Goal: Task Accomplishment & Management: Complete application form

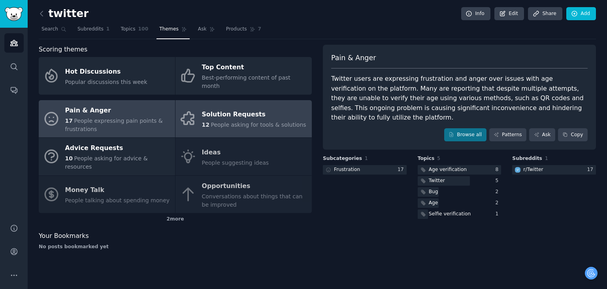
click at [248, 108] on div "Solution Requests" at bounding box center [254, 114] width 104 height 13
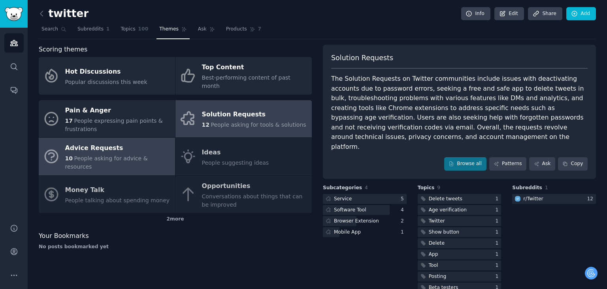
click at [135, 143] on div "Advice Requests" at bounding box center [118, 148] width 106 height 13
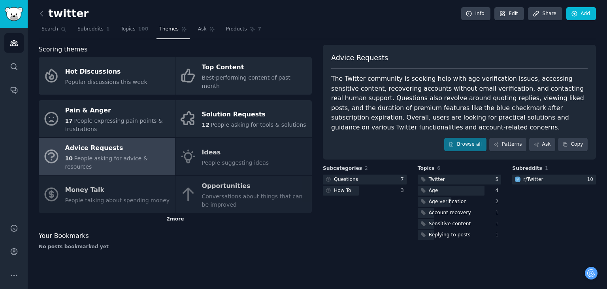
click at [175, 213] on div "2 more" at bounding box center [175, 219] width 273 height 13
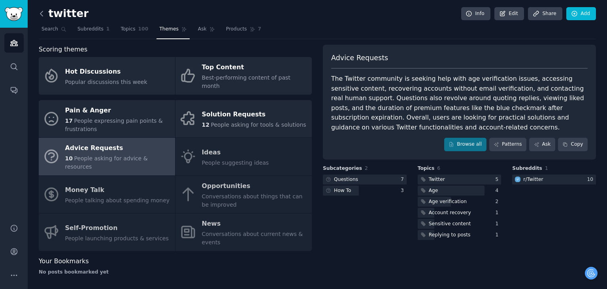
click at [44, 13] on icon at bounding box center [42, 13] width 8 height 8
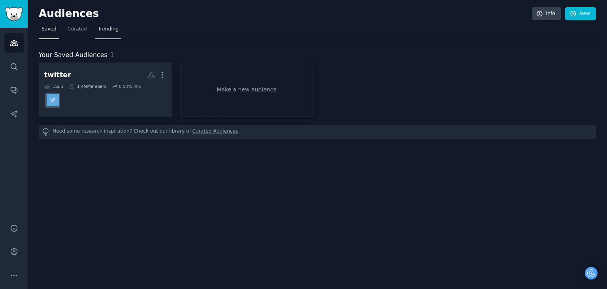
click at [99, 27] on span "Trending" at bounding box center [108, 29] width 21 height 7
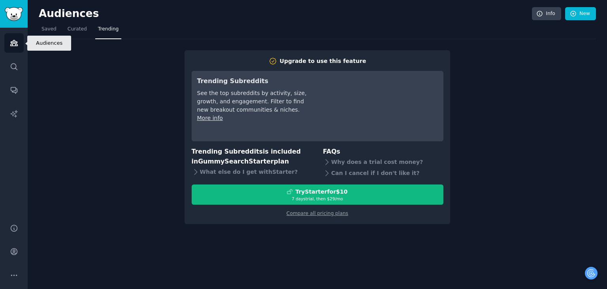
click at [14, 43] on icon "Sidebar" at bounding box center [14, 43] width 8 height 8
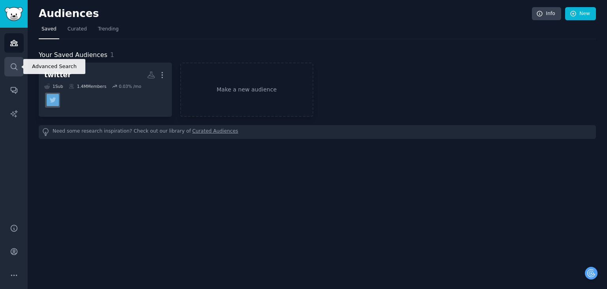
click at [13, 64] on icon "Sidebar" at bounding box center [14, 66] width 6 height 6
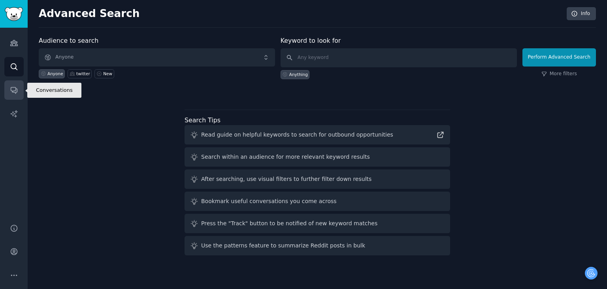
click at [21, 90] on link "Conversations" at bounding box center [13, 89] width 19 height 19
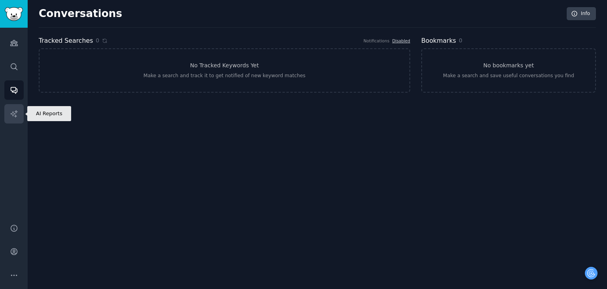
click at [21, 106] on link "AI Reports" at bounding box center [13, 113] width 19 height 19
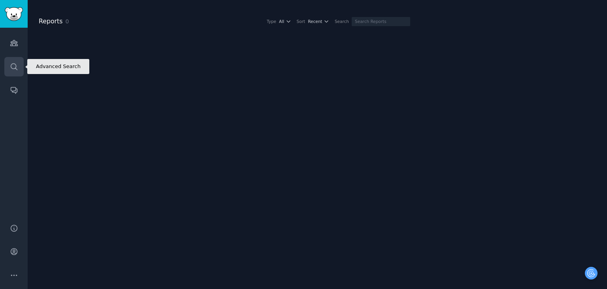
click at [19, 72] on link "Search" at bounding box center [13, 66] width 19 height 19
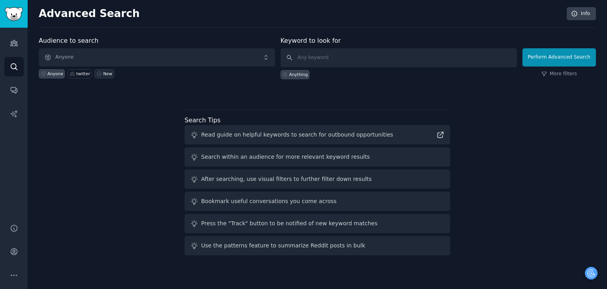
click at [103, 72] on div "New" at bounding box center [107, 74] width 9 height 6
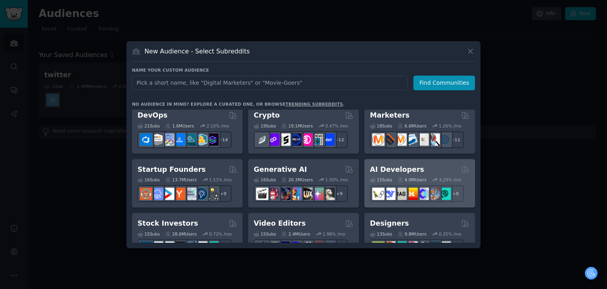
scroll to position [40, 0]
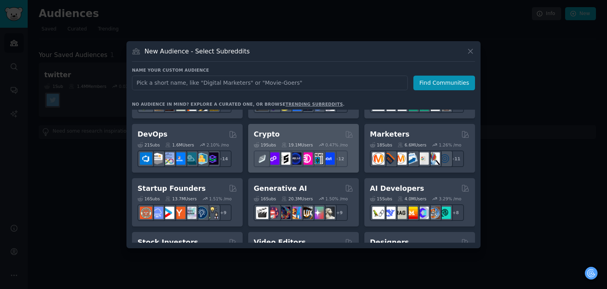
click at [292, 129] on div "Crypto" at bounding box center [304, 134] width 100 height 10
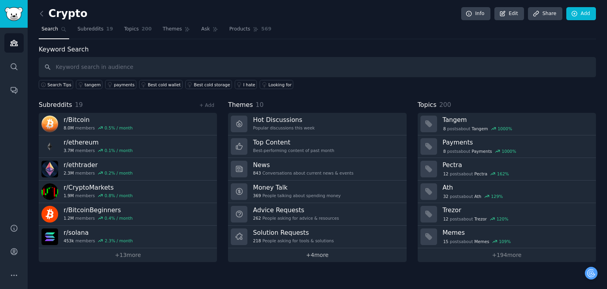
click at [306, 255] on link "+ 4 more" at bounding box center [317, 255] width 178 height 14
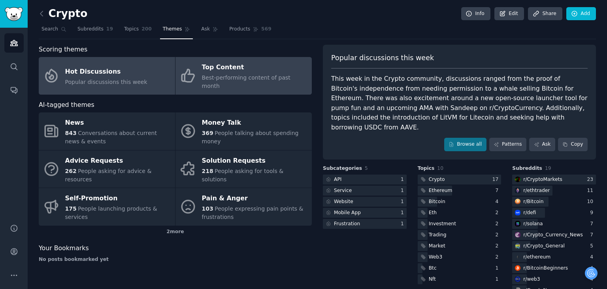
click at [242, 74] on span "Best-performing content of past month" at bounding box center [246, 81] width 89 height 15
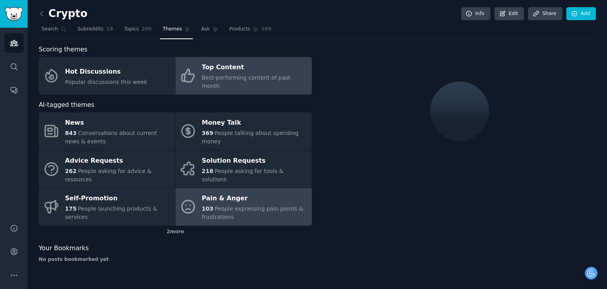
click at [217, 205] on span "People expressing pain points & frustrations" at bounding box center [253, 212] width 102 height 15
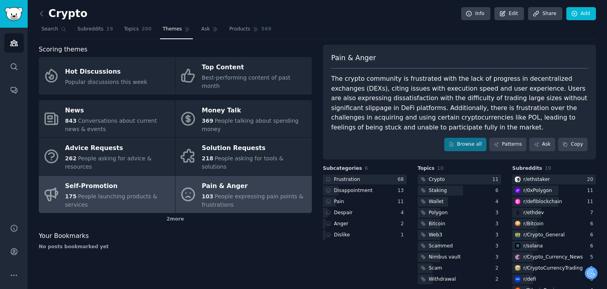
click at [123, 193] on span "People launching products & services" at bounding box center [111, 200] width 92 height 15
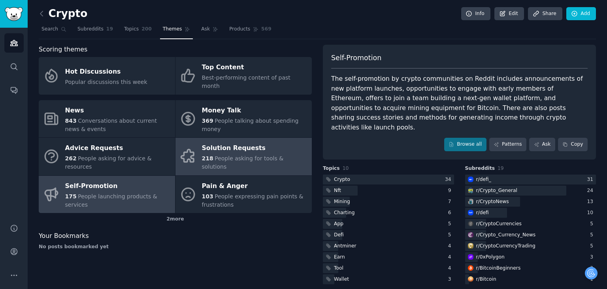
click at [220, 142] on div "Solution Requests" at bounding box center [255, 148] width 106 height 13
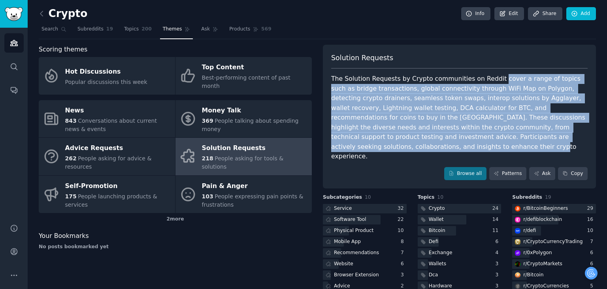
drag, startPoint x: 488, startPoint y: 76, endPoint x: 570, endPoint y: 136, distance: 101.6
click at [570, 136] on div "The Solution Requests by Crypto communities on Reddit cover a range of topics s…" at bounding box center [459, 117] width 257 height 87
click at [365, 130] on div "The Solution Requests by Crypto communities on Reddit cover a range of topics s…" at bounding box center [459, 117] width 257 height 87
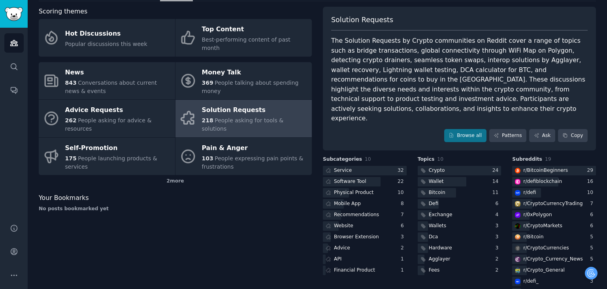
scroll to position [39, 0]
click at [478, 128] on link "Browse all" at bounding box center [465, 134] width 42 height 13
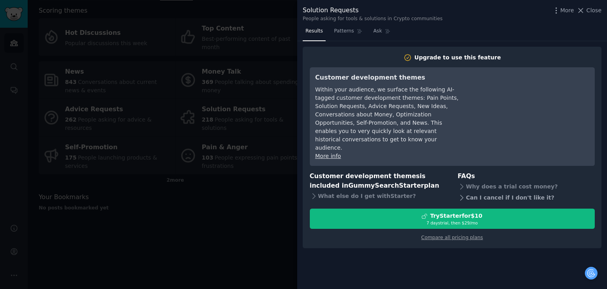
click at [485, 192] on div "Can I cancel if I don't like it?" at bounding box center [526, 197] width 137 height 11
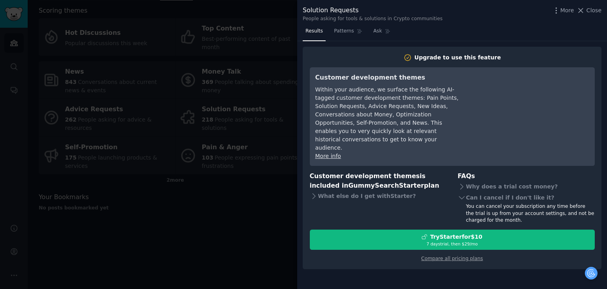
click at [195, 184] on div at bounding box center [303, 144] width 607 height 289
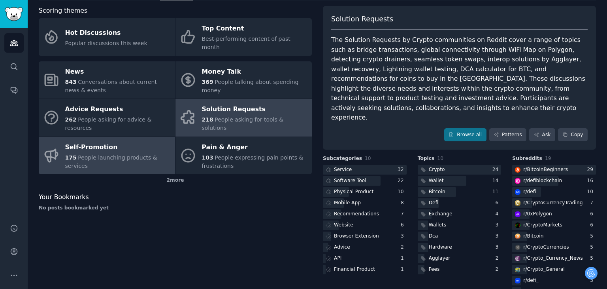
click at [134, 141] on div "Self-Promotion" at bounding box center [118, 147] width 106 height 13
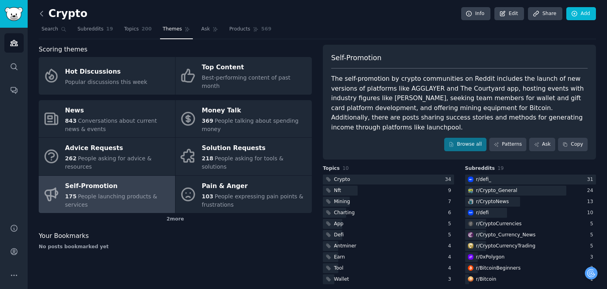
click at [41, 11] on icon at bounding box center [42, 13] width 8 height 8
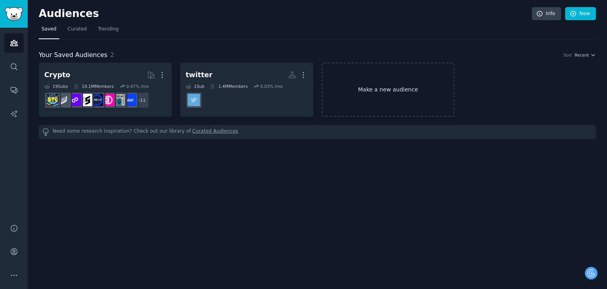
click at [329, 87] on link "Make a new audience" at bounding box center [388, 89] width 133 height 54
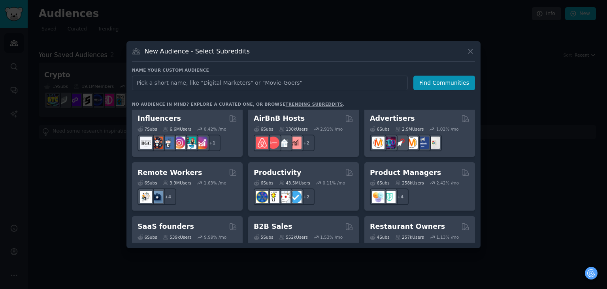
scroll to position [554, 0]
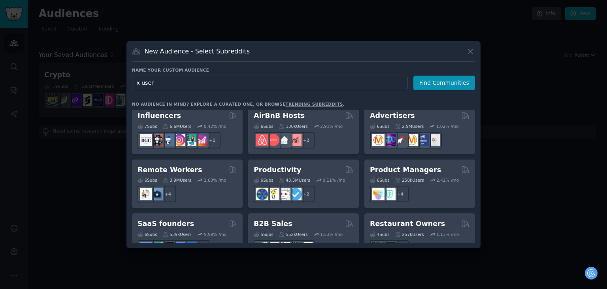
type input "x users"
click button "Find Communities" at bounding box center [445, 83] width 62 height 15
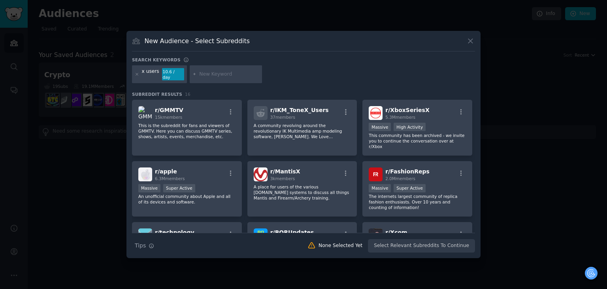
click at [214, 73] on input "text" at bounding box center [229, 74] width 60 height 7
type input "twitter"
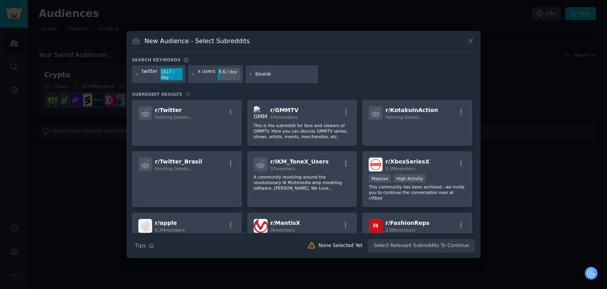
type input "bluesky"
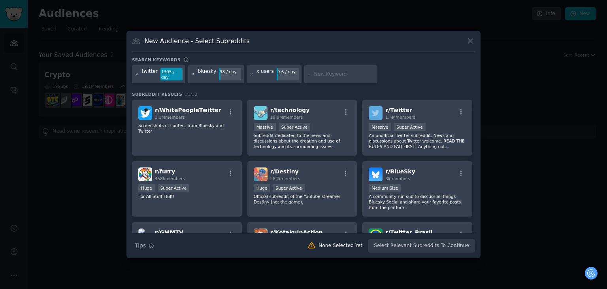
click at [381, 76] on div "twitter 1305 / day bluesky 98 / day x users 9.6 / day" at bounding box center [303, 75] width 343 height 21
click at [401, 51] on div "New Audience - Select Subreddits" at bounding box center [303, 43] width 343 height 15
click at [331, 74] on input "text" at bounding box center [344, 74] width 60 height 7
type input "a"
type input "social media algorithm"
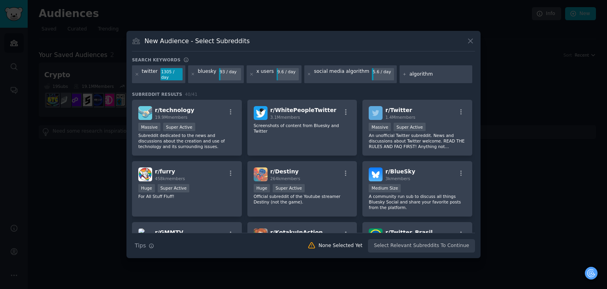
type input "algorithm x"
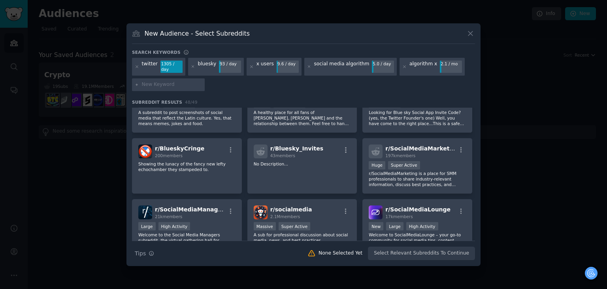
scroll to position [579, 0]
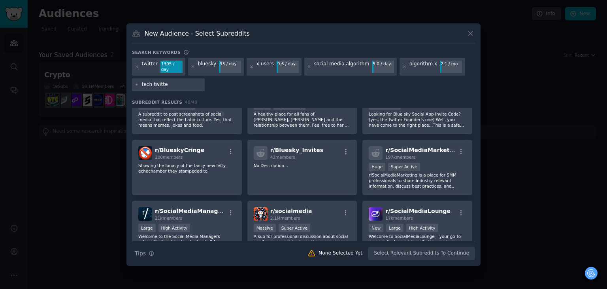
type input "tech twitter"
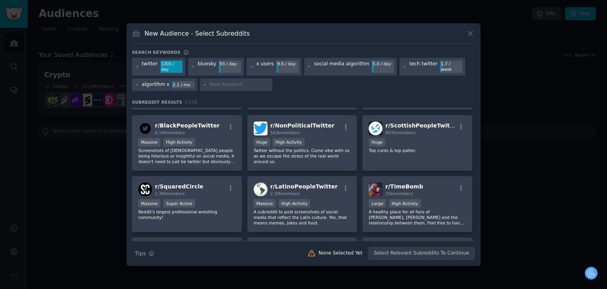
scroll to position [476, 0]
type input "twitter user"
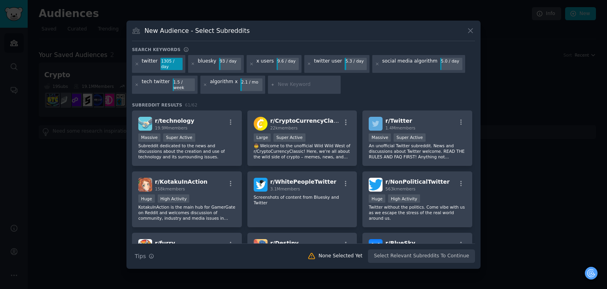
click at [244, 125] on div "r/ technology 19.9M members Massive Super Active Subreddit dedicated to the new…" at bounding box center [303, 229] width 343 height 239
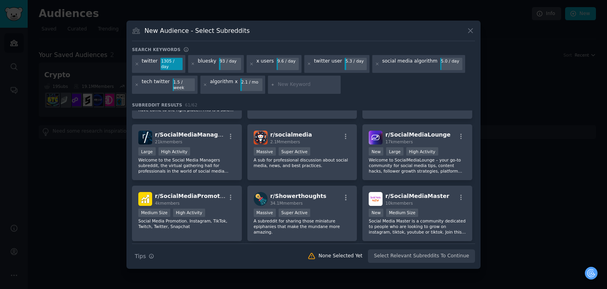
scroll to position [649, 0]
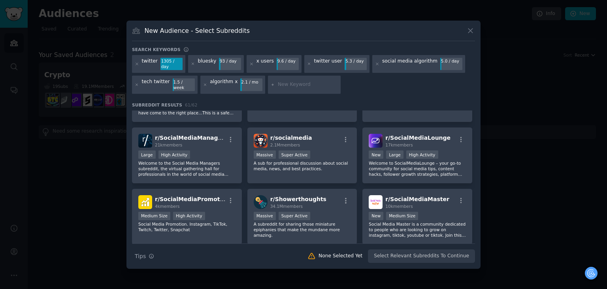
drag, startPoint x: 279, startPoint y: 85, endPoint x: 277, endPoint y: 78, distance: 7.9
click at [277, 78] on div at bounding box center [304, 85] width 73 height 18
click at [278, 81] on input "text" at bounding box center [308, 84] width 60 height 7
type input "d"
type input "propaganda"
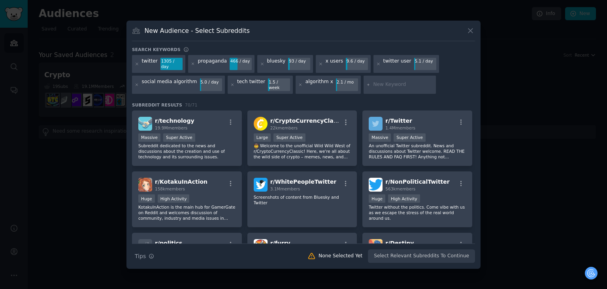
click at [240, 102] on h3 "Subreddit Results 70 / 71" at bounding box center [303, 105] width 343 height 6
click at [242, 102] on h3 "Subreddit Results 70 / 71" at bounding box center [303, 105] width 343 height 6
click at [242, 124] on div "r/ technology 19.9M members Massive Super Active Subreddit dedicated to the new…" at bounding box center [303, 226] width 343 height 233
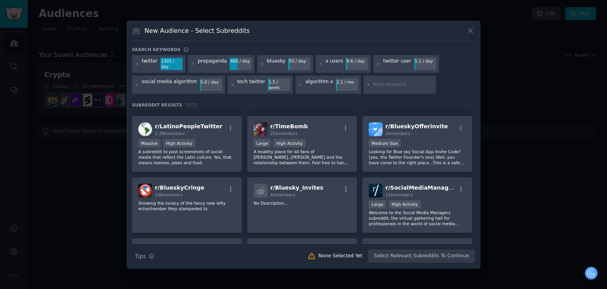
scroll to position [652, 0]
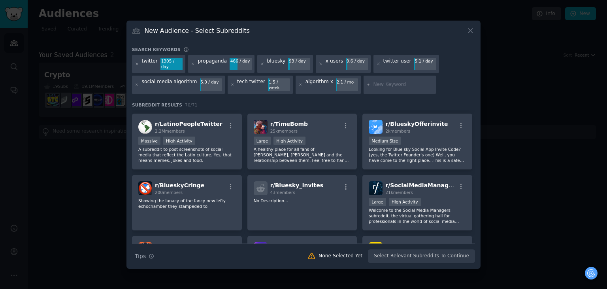
click at [373, 81] on input "text" at bounding box center [403, 84] width 60 height 7
type input "founder"
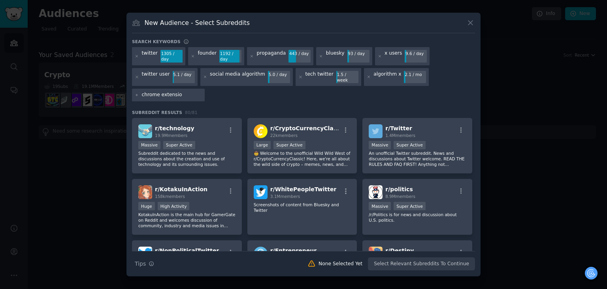
type input "chrome extension"
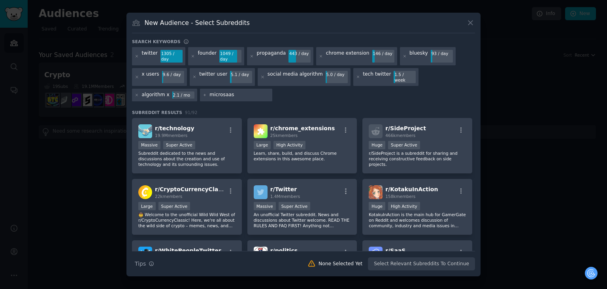
type input "micro saas"
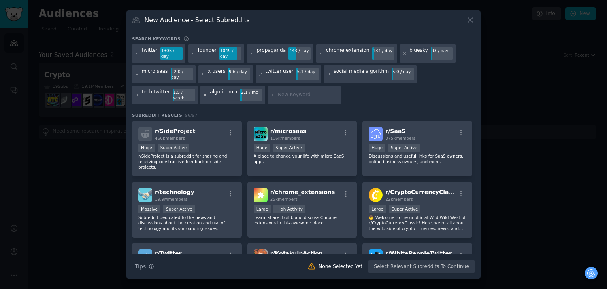
click at [204, 94] on icon at bounding box center [205, 95] width 2 height 2
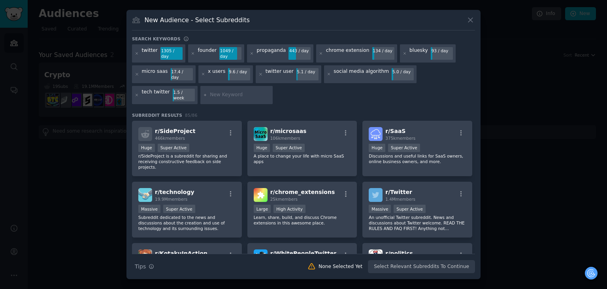
click at [243, 129] on div "r/ SideProject 466k members Huge Super Active r/SideProject is a subreddit for …" at bounding box center [303, 240] width 343 height 239
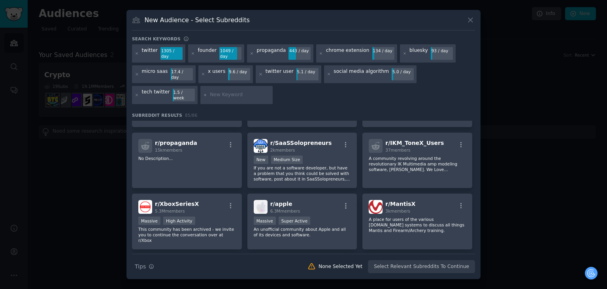
scroll to position [599, 0]
drag, startPoint x: 287, startPoint y: 122, endPoint x: 242, endPoint y: 108, distance: 47.6
click at [242, 112] on h3 "Subreddit Results 85 / 86" at bounding box center [303, 115] width 343 height 6
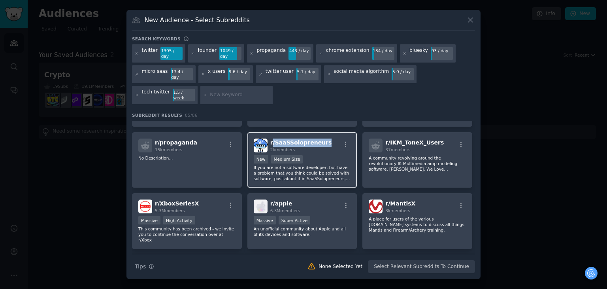
drag, startPoint x: 323, startPoint y: 123, endPoint x: 272, endPoint y: 125, distance: 51.4
click at [272, 138] on div "r/ SaaSSolopreneurs 2k members" at bounding box center [302, 145] width 97 height 14
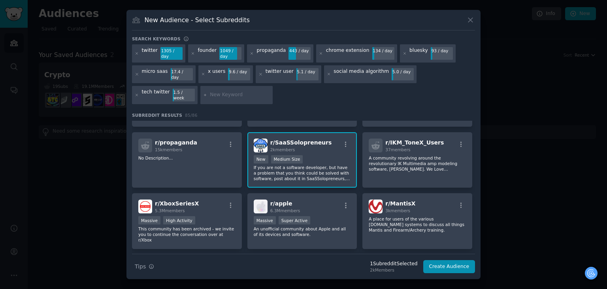
click at [392, 96] on div "twitter 1305 / day founder 1049 / day propaganda 443 / day chrome extension 134…" at bounding box center [303, 75] width 343 height 62
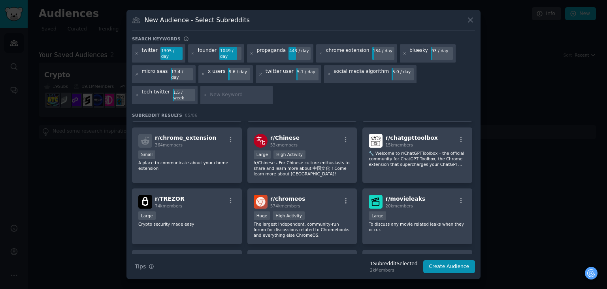
scroll to position [1509, 0]
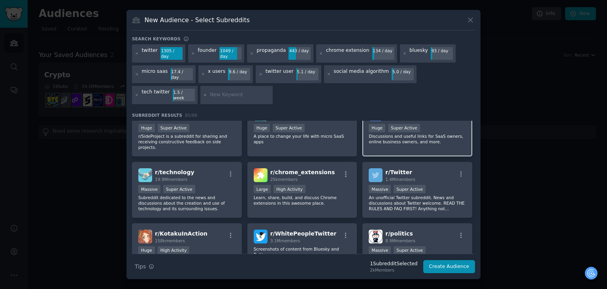
scroll to position [0, 0]
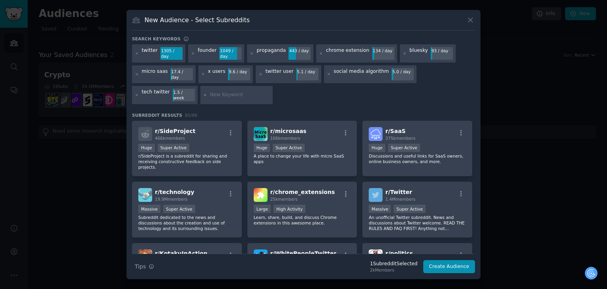
click at [210, 91] on input "text" at bounding box center [240, 94] width 60 height 7
type input "crypto bros on x"
